Goal: Task Accomplishment & Management: Complete application form

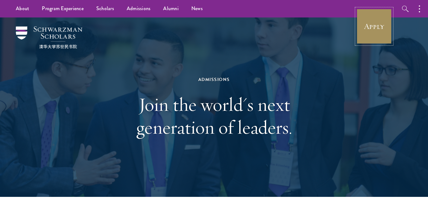
click at [376, 29] on link "Apply" at bounding box center [375, 27] width 36 height 36
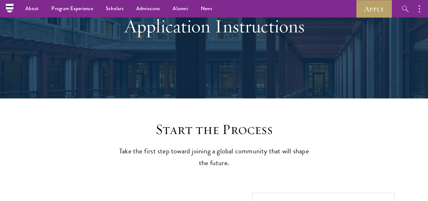
scroll to position [63, 0]
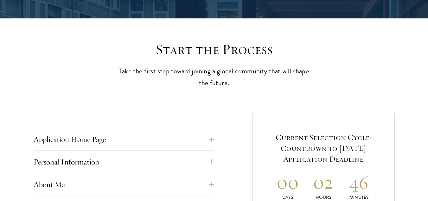
scroll to position [190, 0]
